Goal: Information Seeking & Learning: Learn about a topic

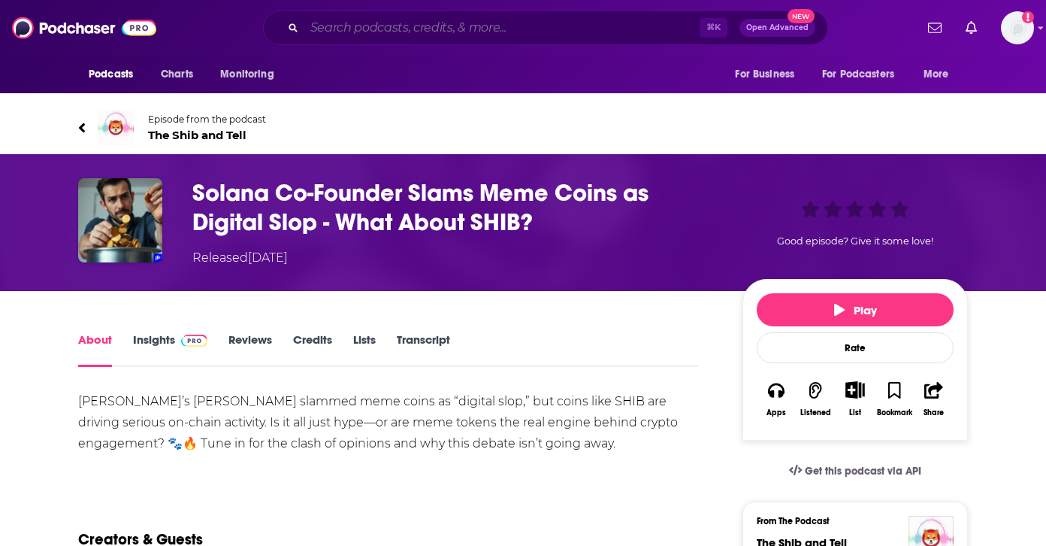
click at [335, 29] on input "Search podcasts, credits, & more..." at bounding box center [501, 28] width 395 height 24
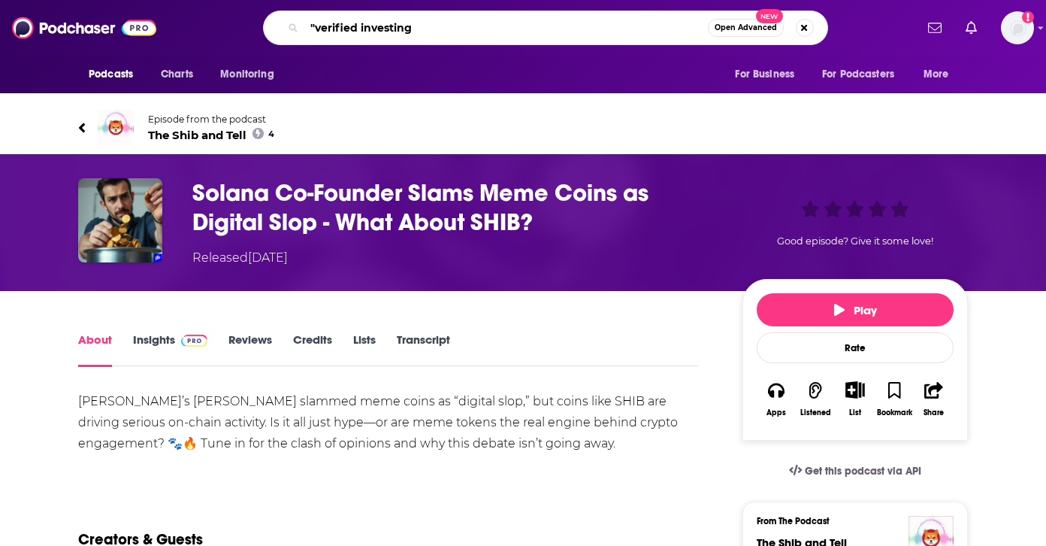
type input ""verified investing""
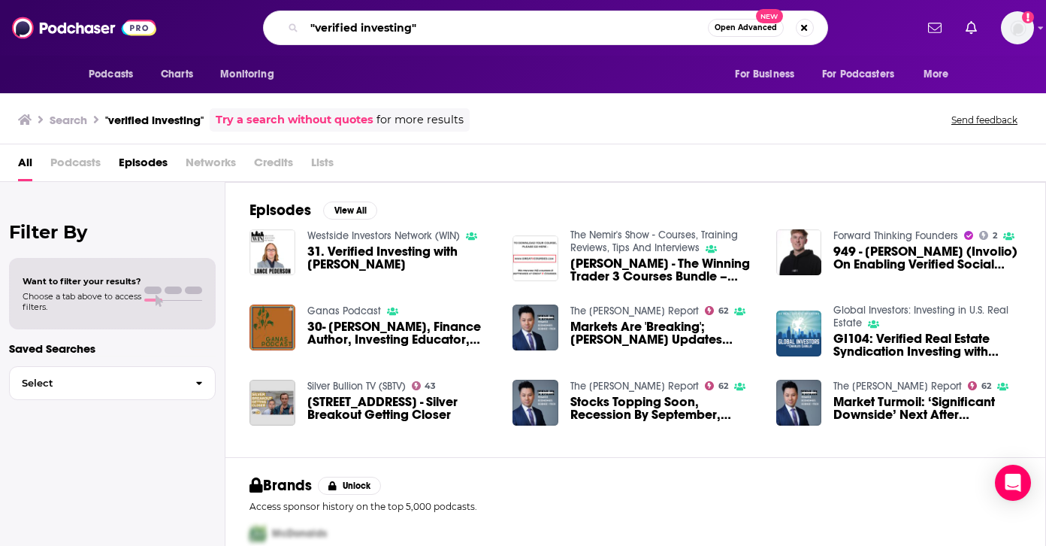
drag, startPoint x: 437, startPoint y: 33, endPoint x: 221, endPoint y: 47, distance: 216.2
click at [221, 47] on div "Podcasts Charts Monitoring "verified investing" Open Advanced New For Business …" at bounding box center [523, 28] width 1046 height 56
click at [422, 38] on input ""verified investing"" at bounding box center [506, 28] width 404 height 24
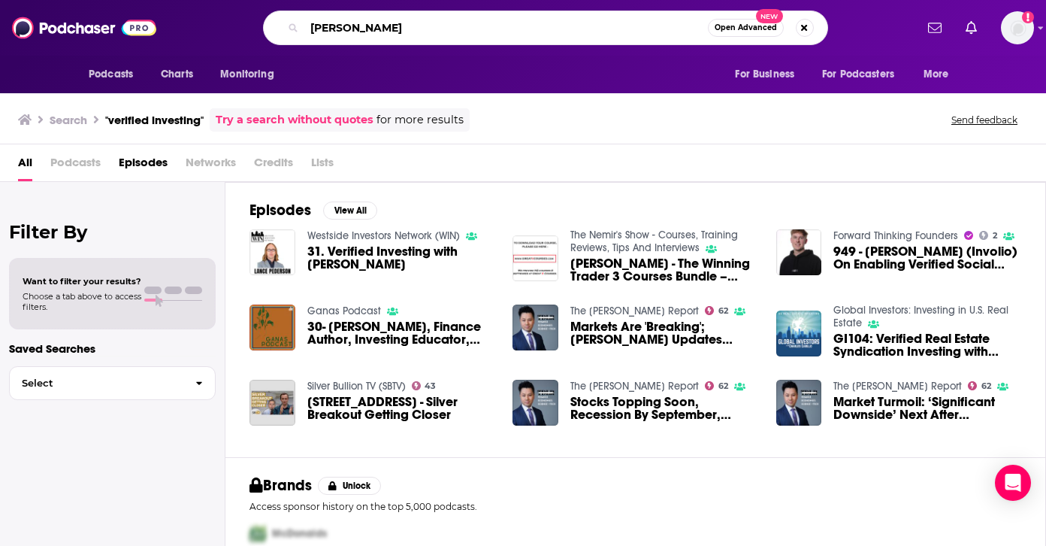
type input "[PERSON_NAME]"
